Goal: Task Accomplishment & Management: Use online tool/utility

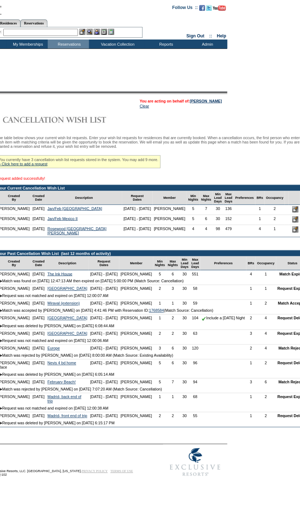
scroll to position [0, 62]
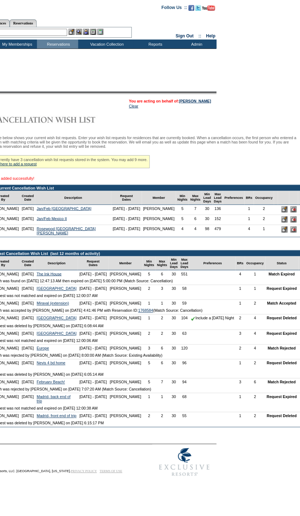
click at [282, 223] on input "image" at bounding box center [285, 219] width 6 height 6
click at [282, 212] on input "image" at bounding box center [285, 209] width 6 height 6
